Goal: Complete application form

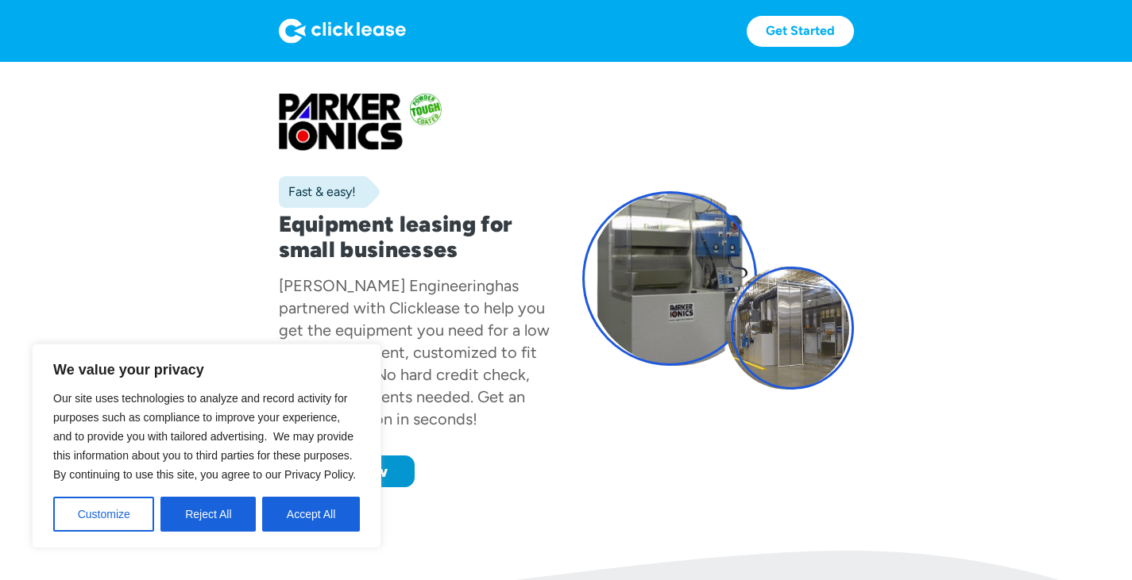
click at [275, 494] on div "Our site uses technologies to analyze and record activity for purposes such as …" at bounding box center [206, 460] width 306 height 143
click at [280, 507] on button "Accept All" at bounding box center [311, 514] width 98 height 35
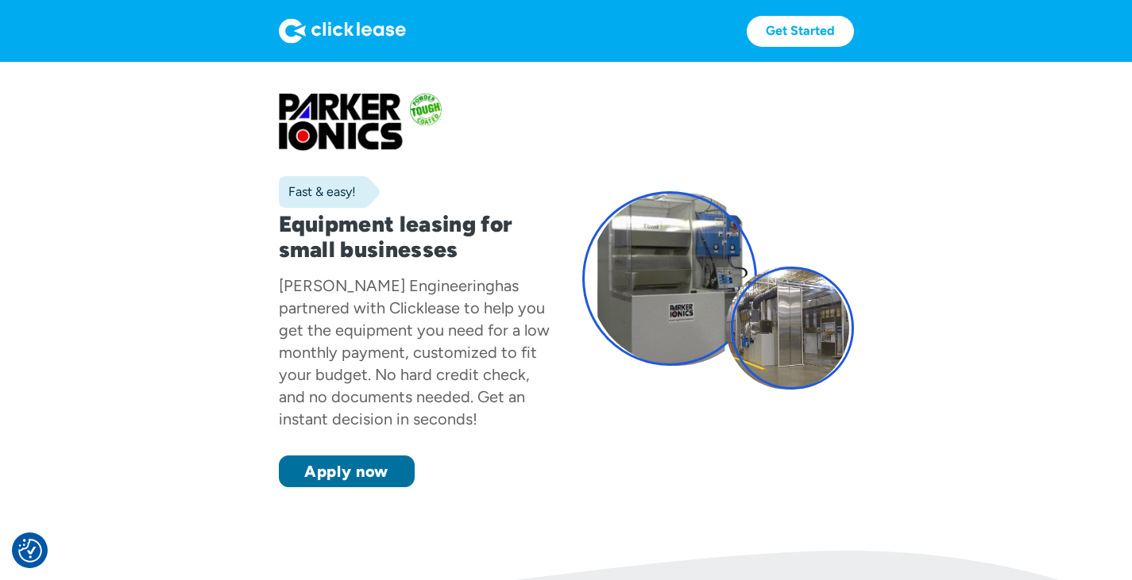
click at [279, 488] on link "Apply now" at bounding box center [347, 472] width 136 height 32
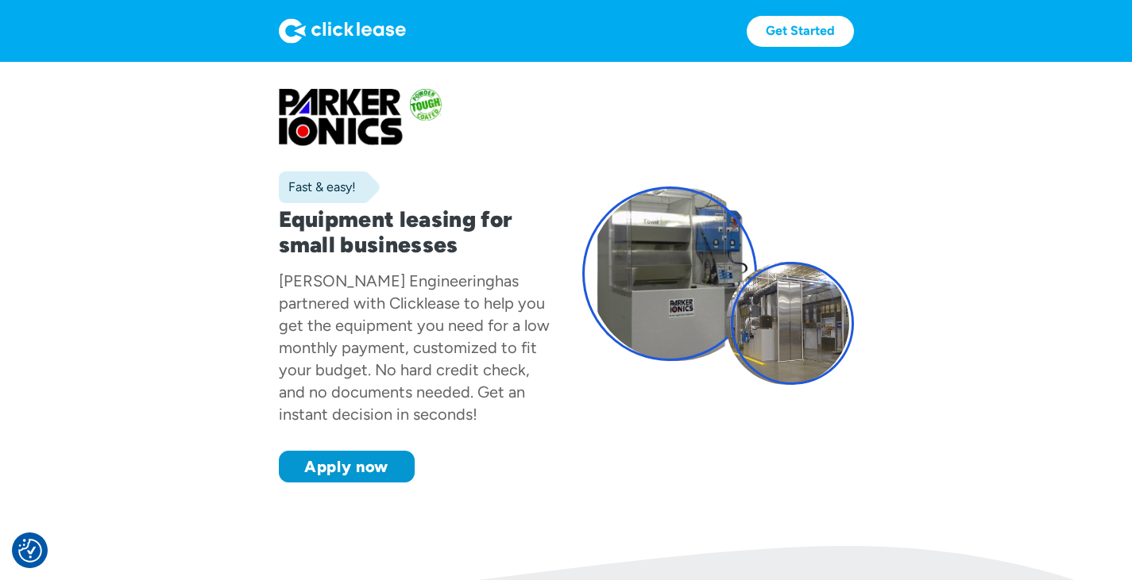
scroll to position [4, 0]
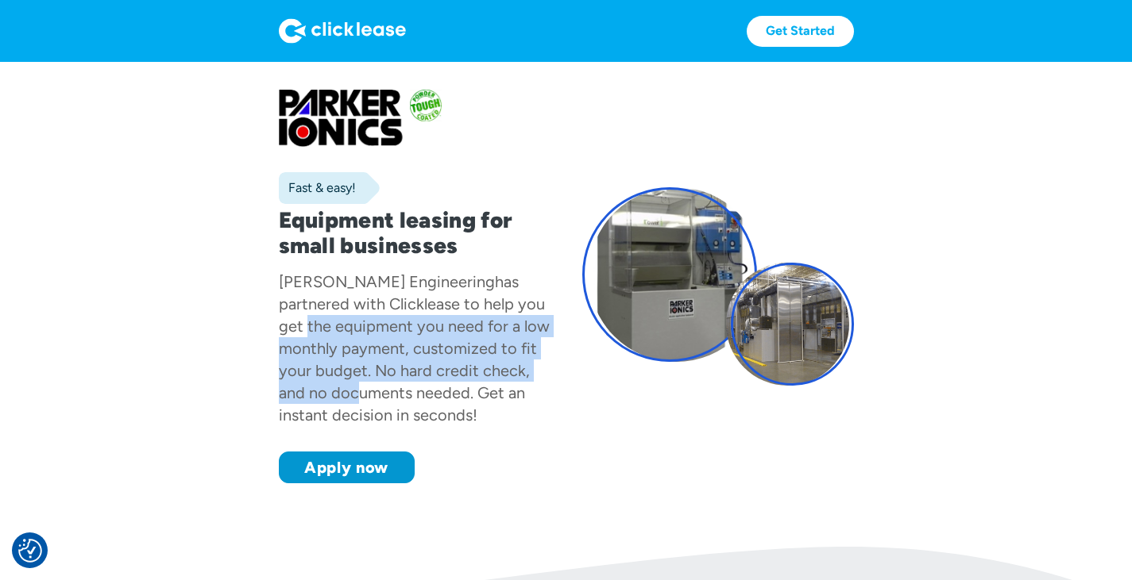
drag, startPoint x: 166, startPoint y: 386, endPoint x: 236, endPoint y: 417, distance: 76.4
click at [279, 417] on div "has partnered with Clicklease to help you get the equipment you need for a low …" at bounding box center [414, 348] width 271 height 152
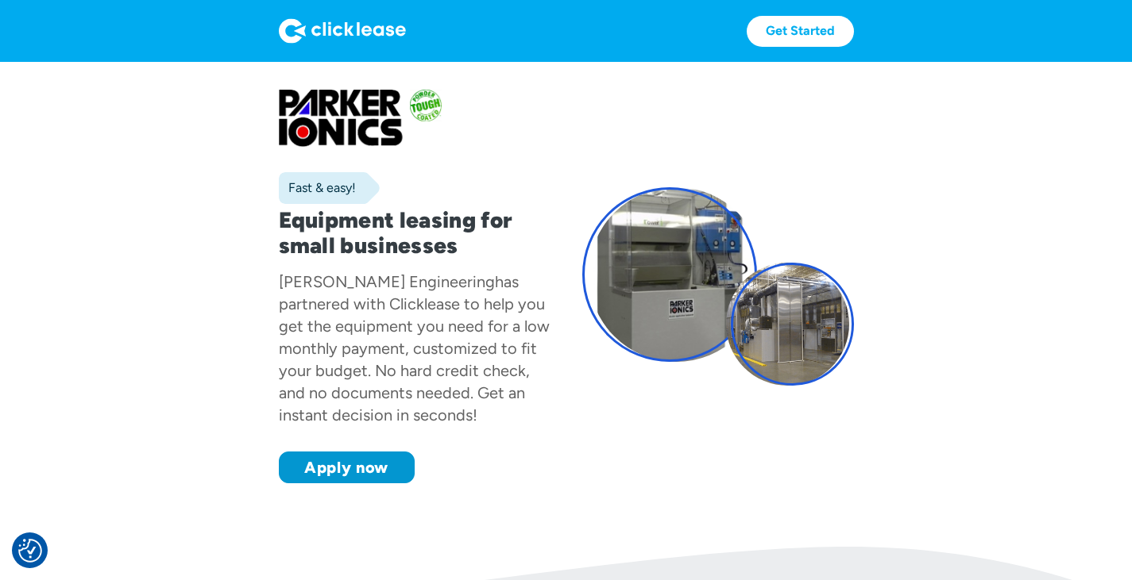
click at [307, 426] on div "Parker Engineering has partnered with Clicklease to help you get the equipment …" at bounding box center [415, 349] width 272 height 156
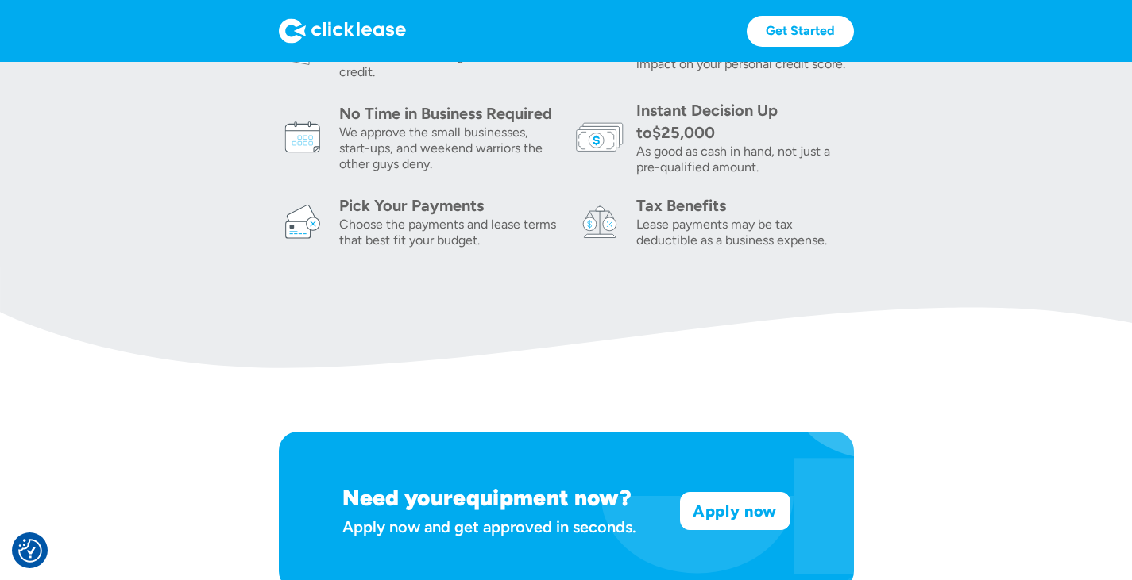
scroll to position [660, 0]
